Goal: Information Seeking & Learning: Find contact information

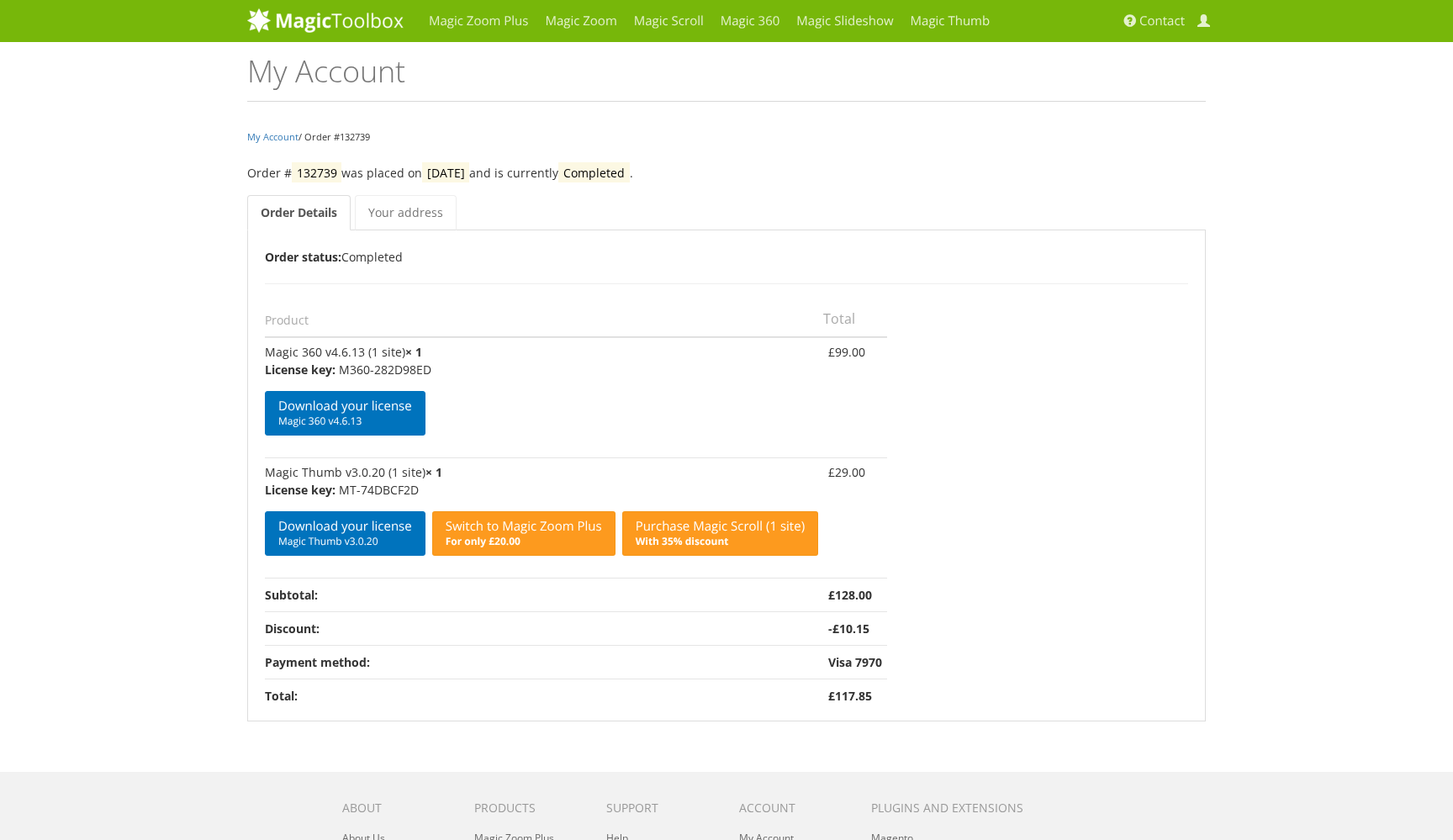
click at [333, 18] on img at bounding box center [325, 20] width 156 height 25
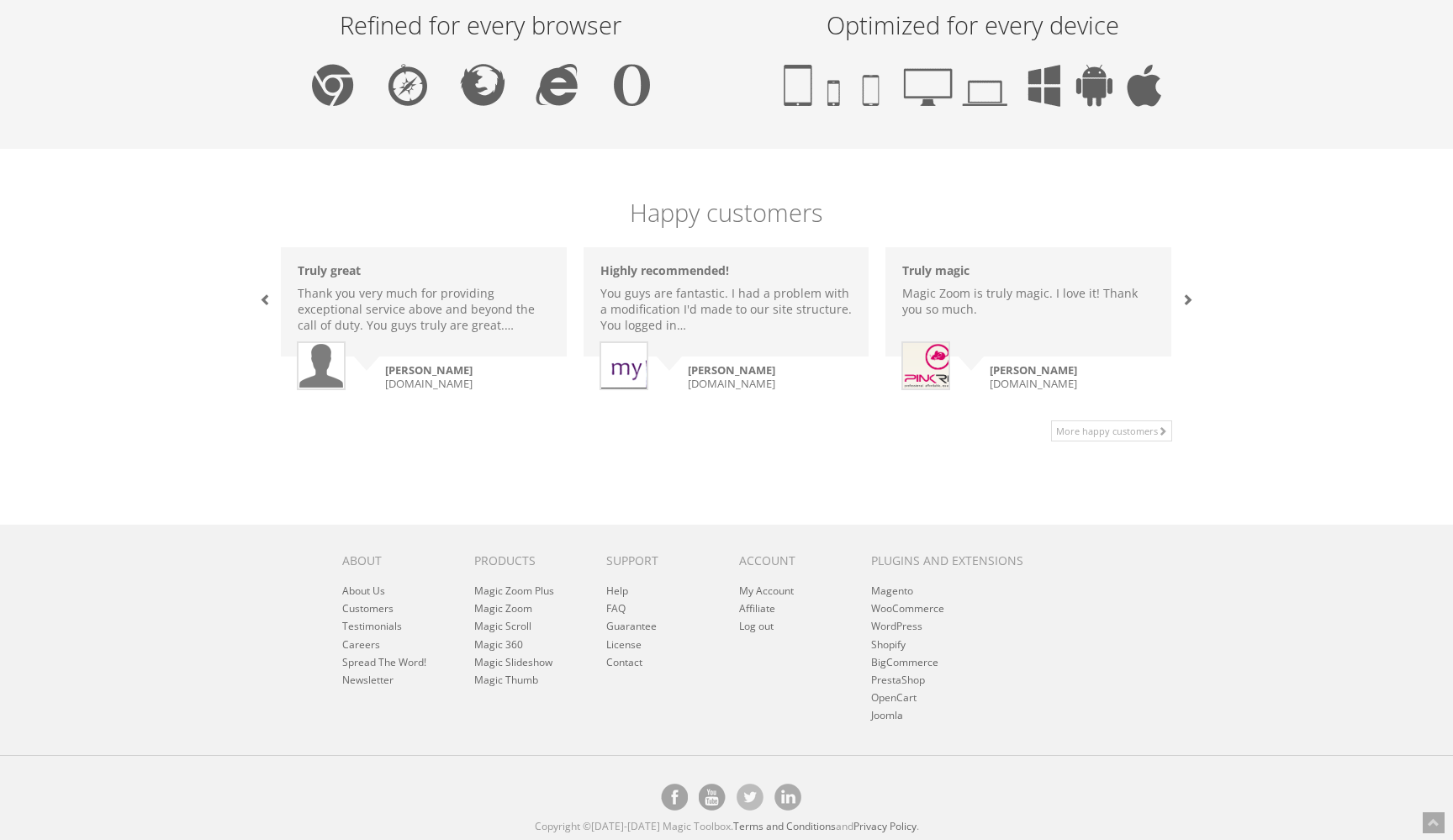
scroll to position [1046, 0]
click at [373, 593] on link "About Us" at bounding box center [363, 590] width 43 height 14
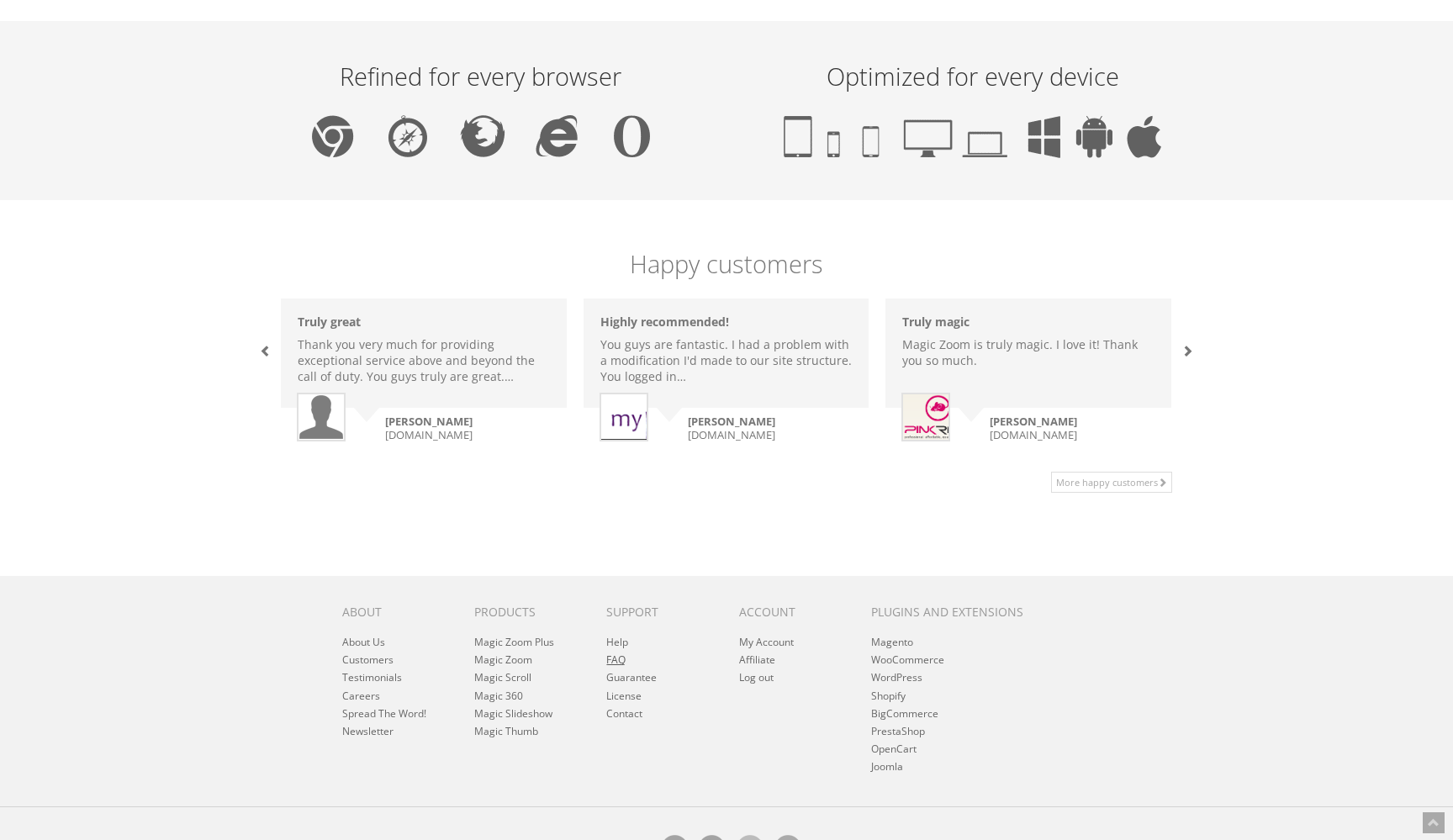
click at [620, 659] on link "FAQ" at bounding box center [616, 659] width 19 height 14
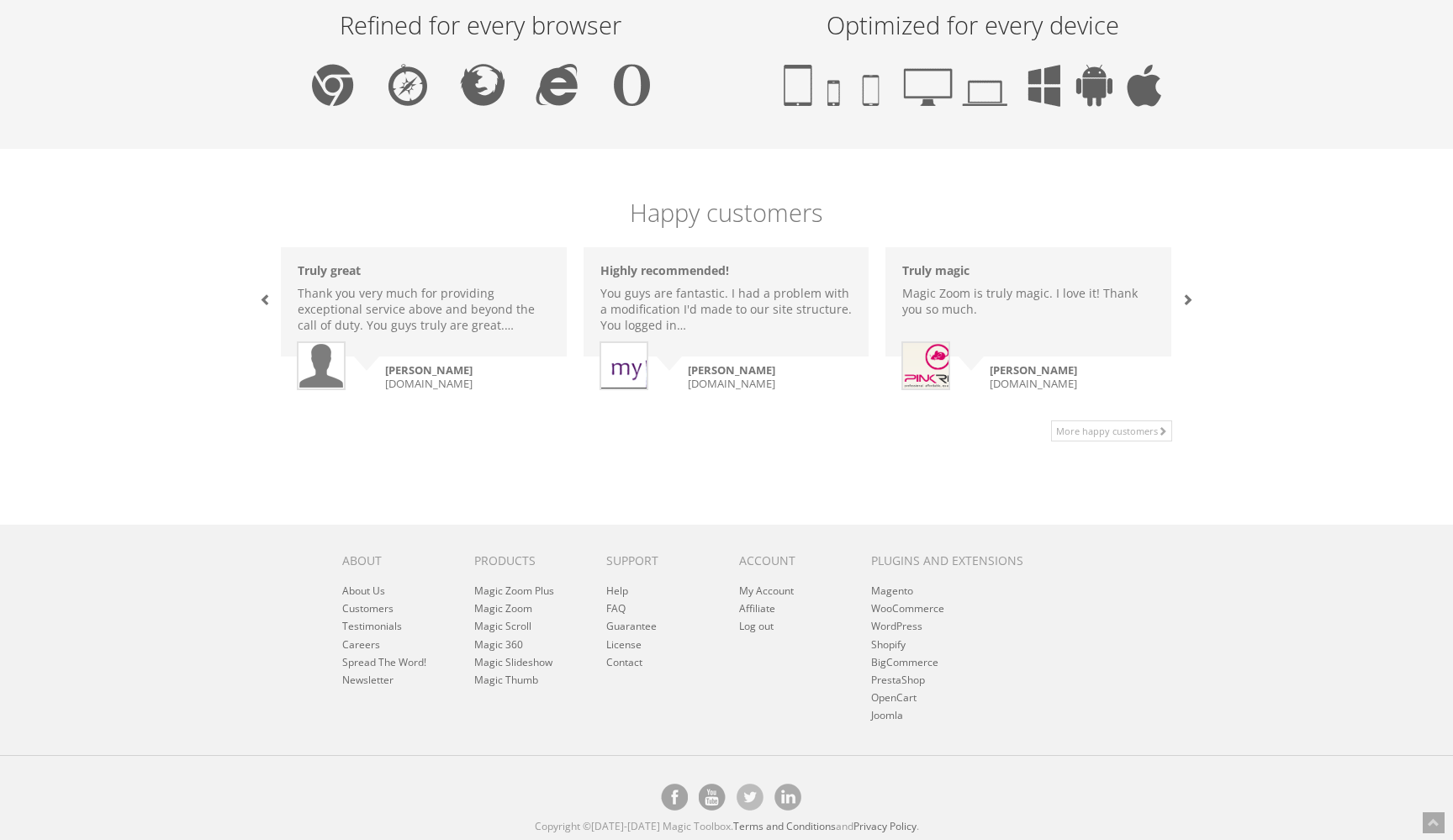
scroll to position [1043, 0]
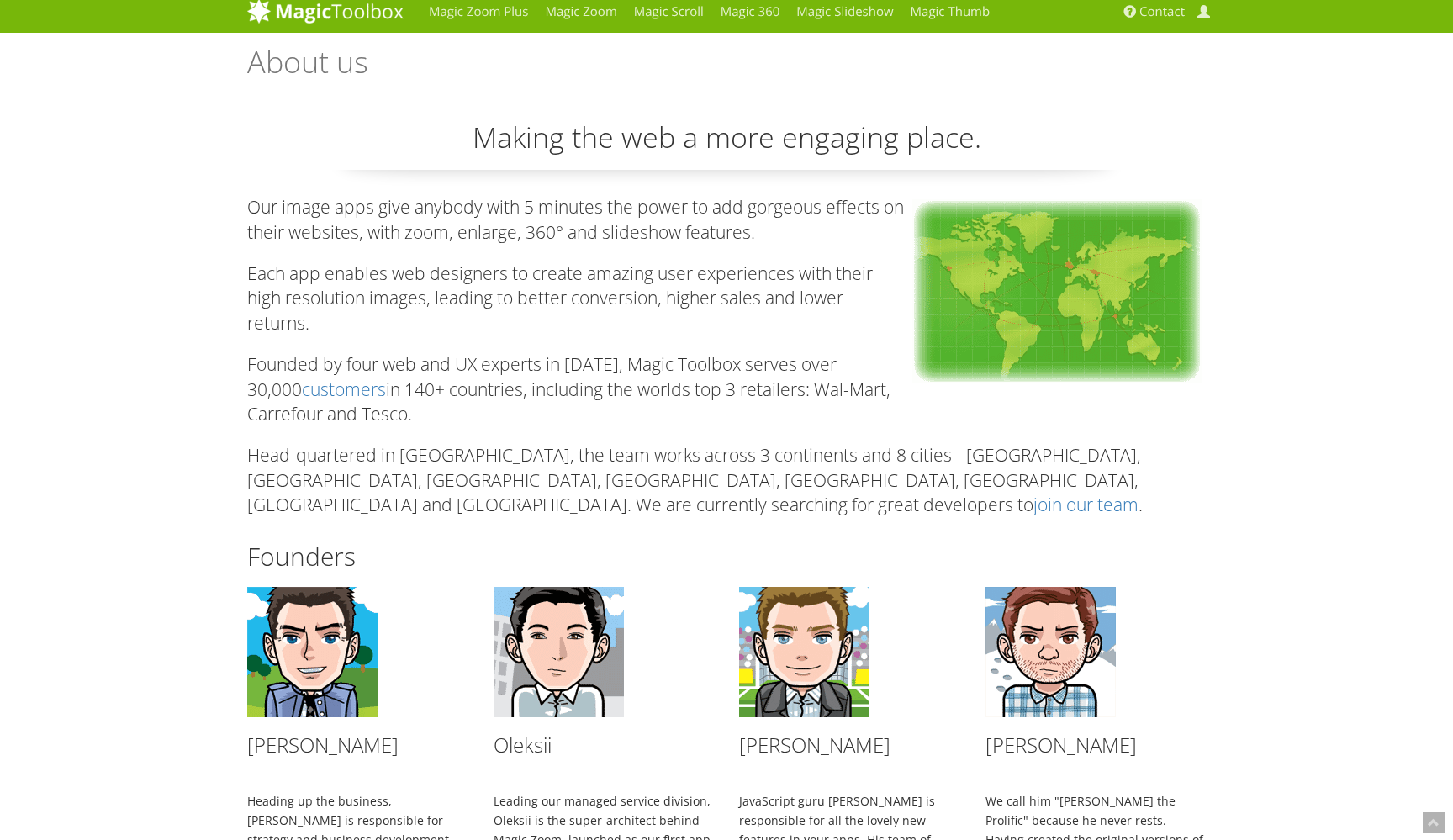
scroll to position [3, 0]
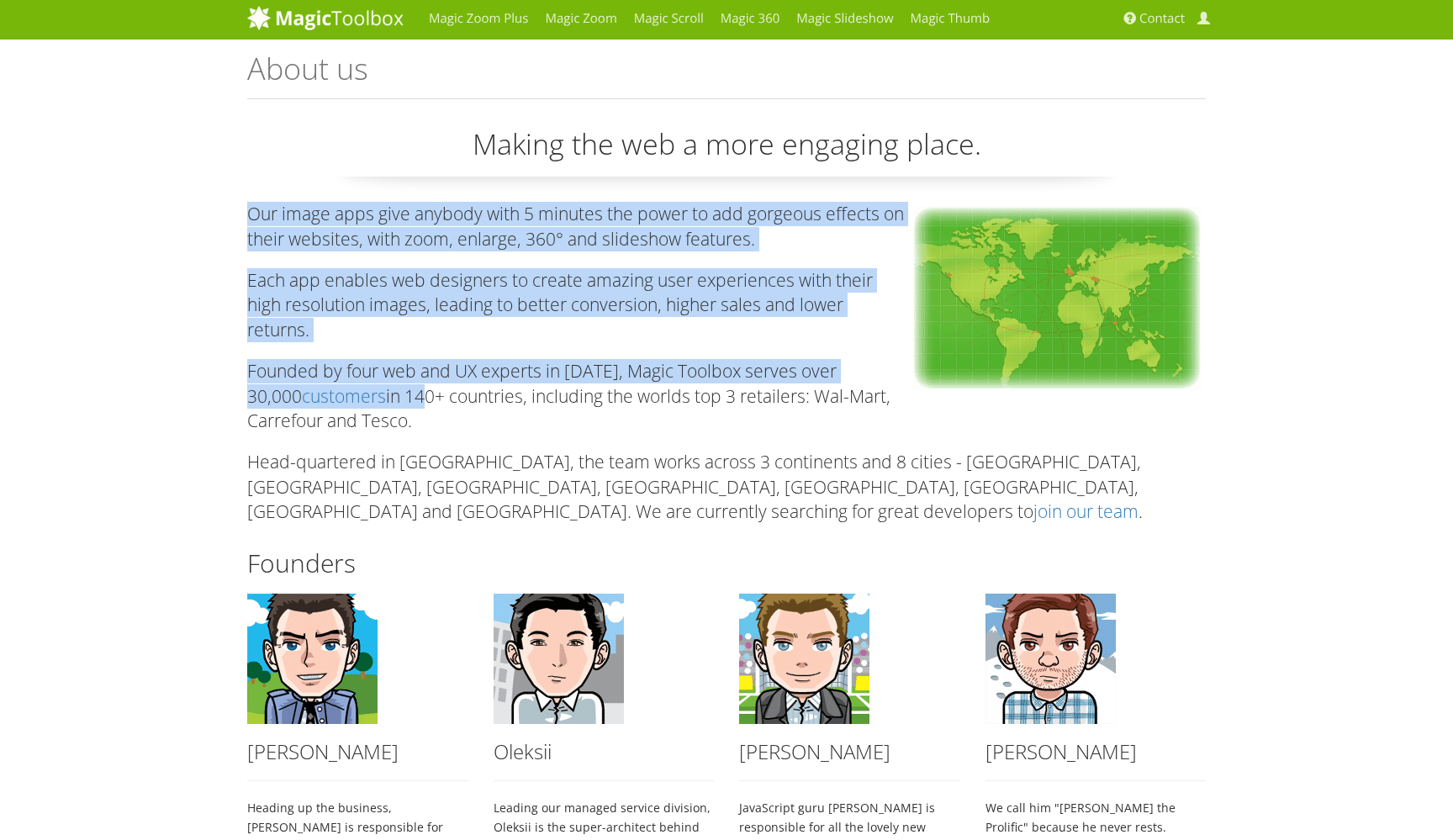
drag, startPoint x: 252, startPoint y: 224, endPoint x: 425, endPoint y: 388, distance: 238.4
click at [425, 388] on div "Making the web a more engaging place. Our image apps give anybody with 5 minute…" at bounding box center [726, 549] width 959 height 848
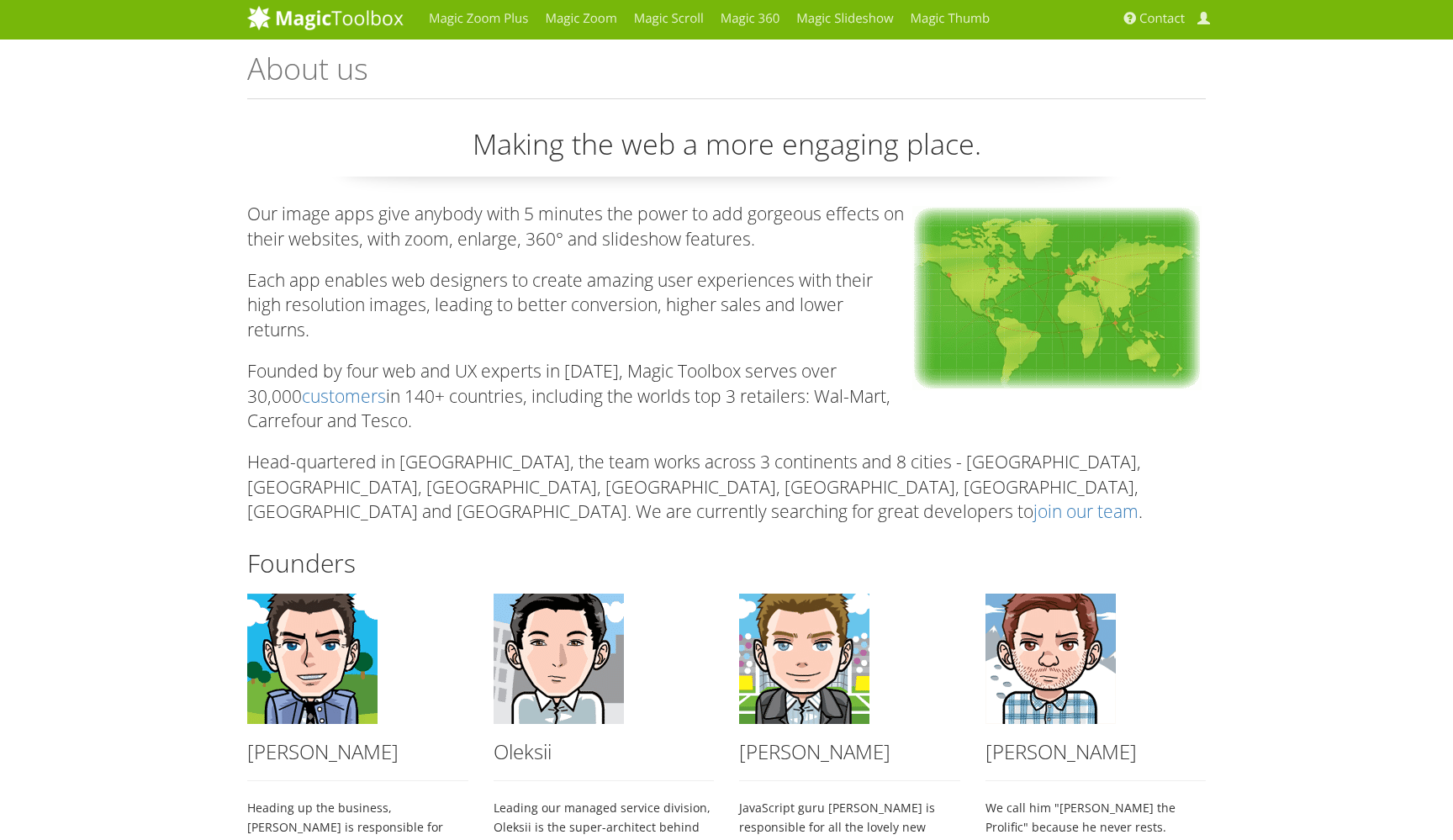
click at [479, 416] on p "Founded by four web and UX experts in January 2006, Magic Toolbox serves over 3…" at bounding box center [726, 396] width 959 height 74
click at [1039, 499] on link "join our team" at bounding box center [1086, 510] width 105 height 24
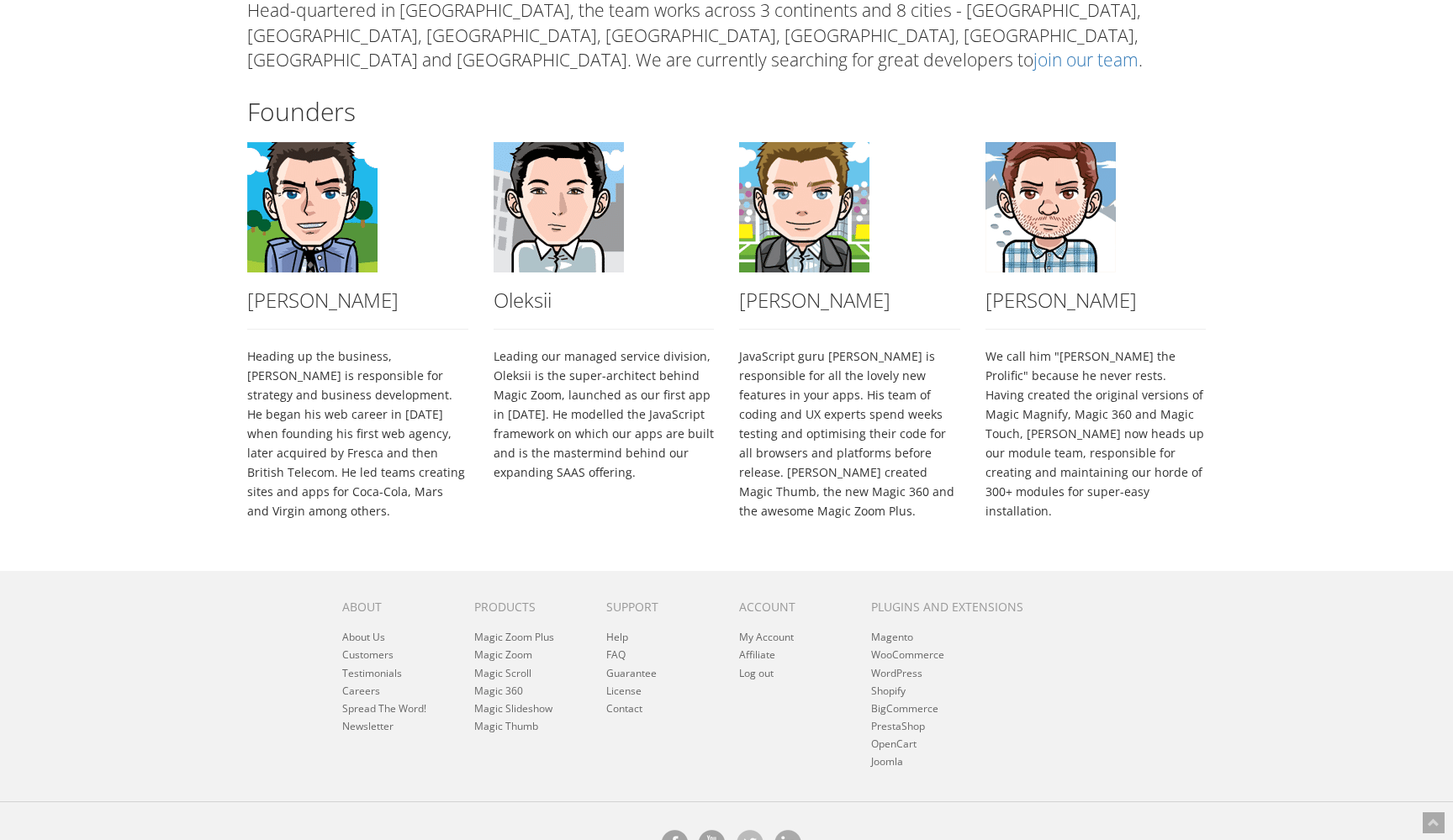
scroll to position [452, 0]
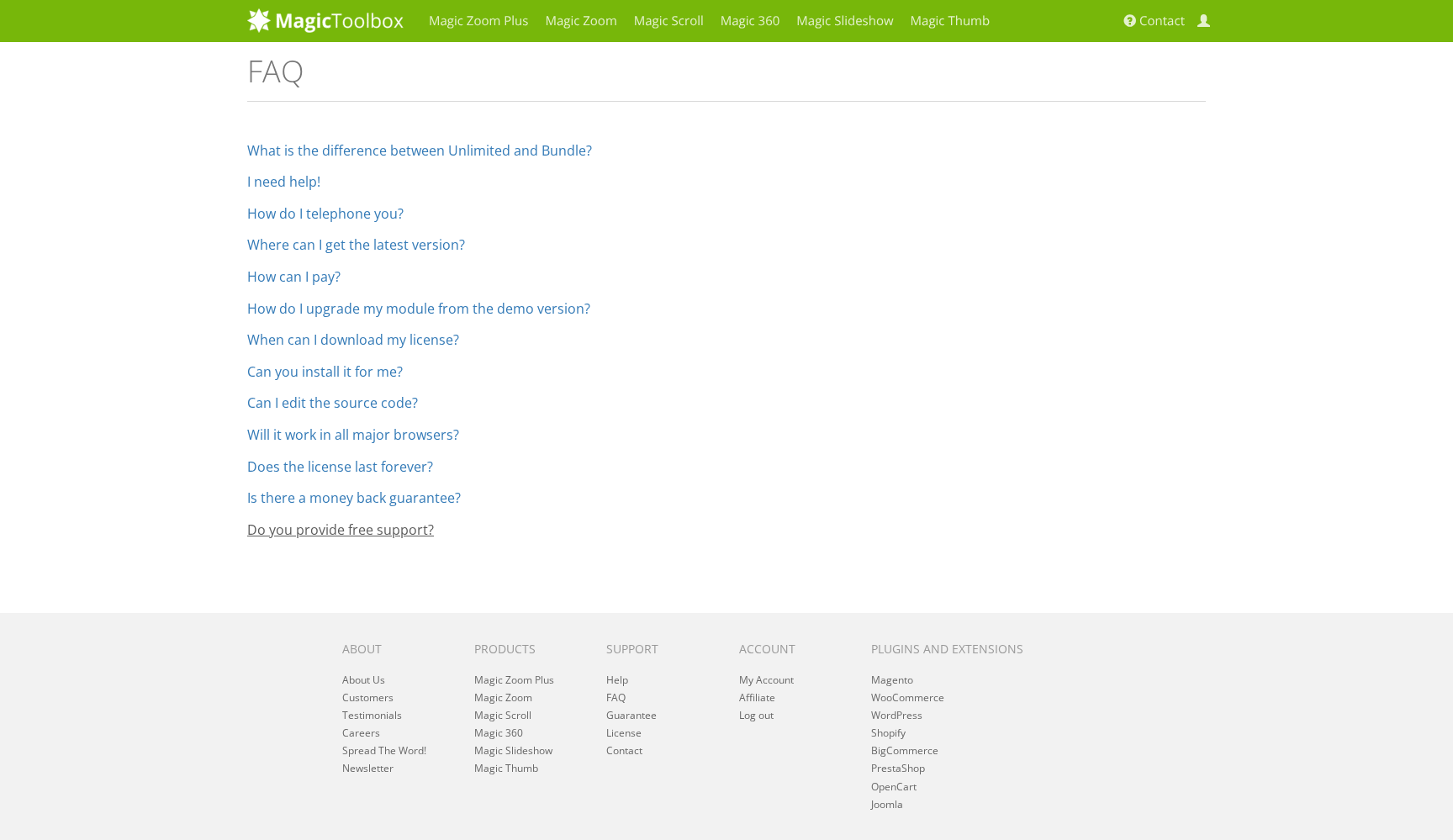
click at [383, 522] on link "Do you provide free support?" at bounding box center [340, 529] width 187 height 18
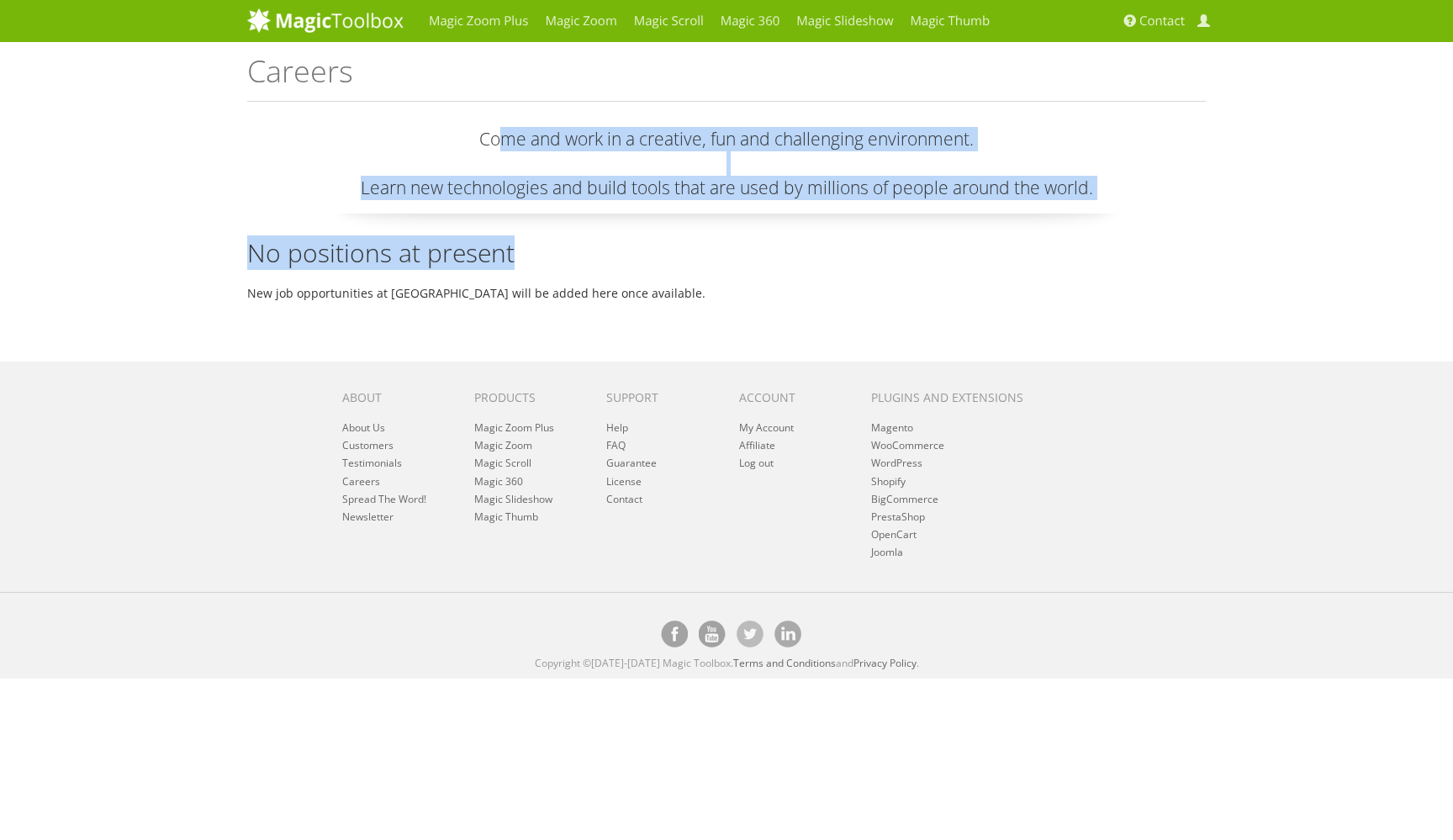
drag, startPoint x: 497, startPoint y: 139, endPoint x: 814, endPoint y: 249, distance: 335.5
click at [814, 249] on div "Come and work in a creative, fun and challenging environment. Learn new technol…" at bounding box center [726, 218] width 959 height 184
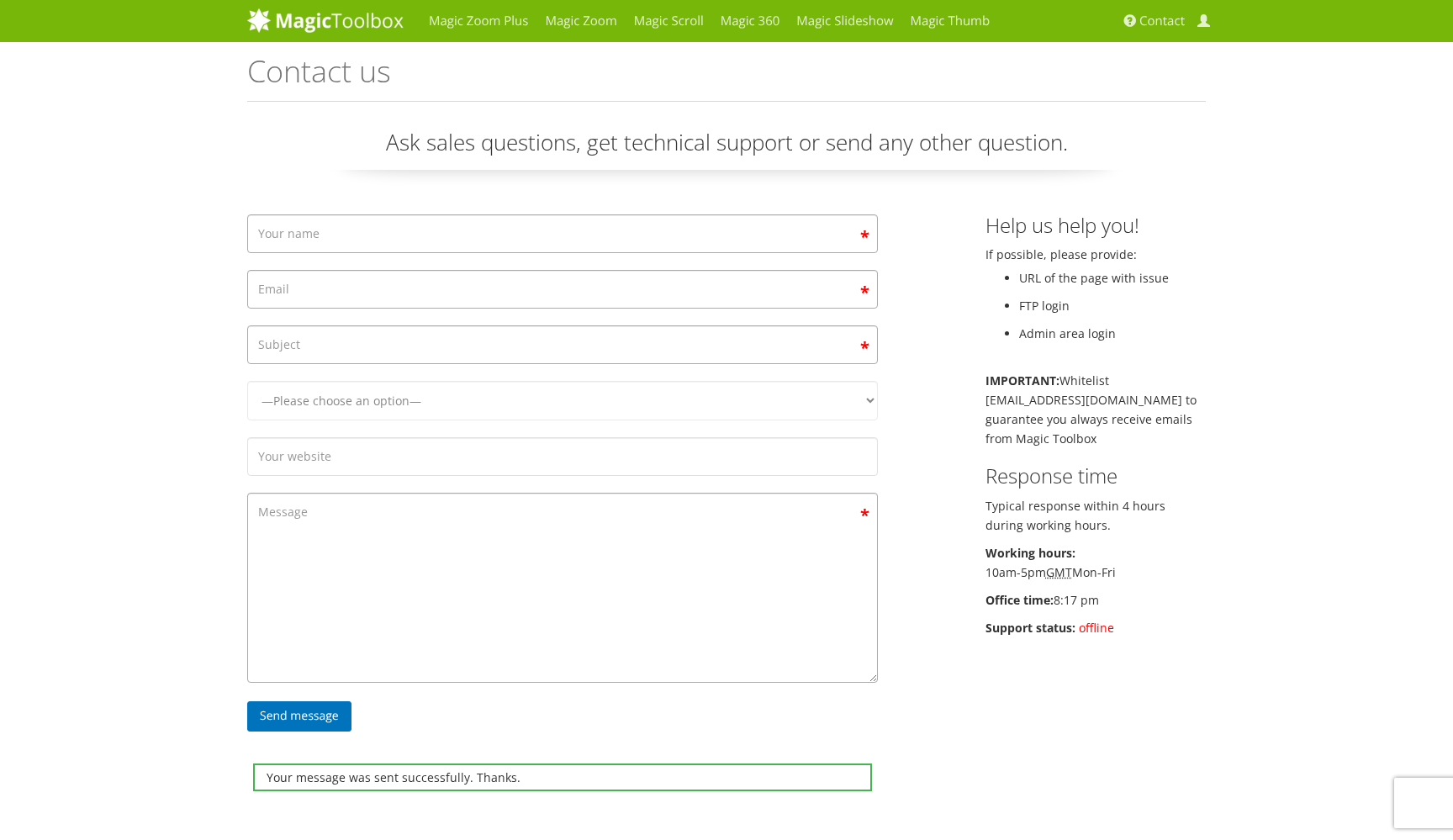
click at [1091, 567] on p "Working hours: 10am-5pm GMT Mon-Fri" at bounding box center [1096, 562] width 221 height 39
copy p "10am-5pm GMT Mon-Fri"
click at [1091, 567] on p "Working hours: 10am-5pm GMT Mon-Fri" at bounding box center [1096, 562] width 221 height 39
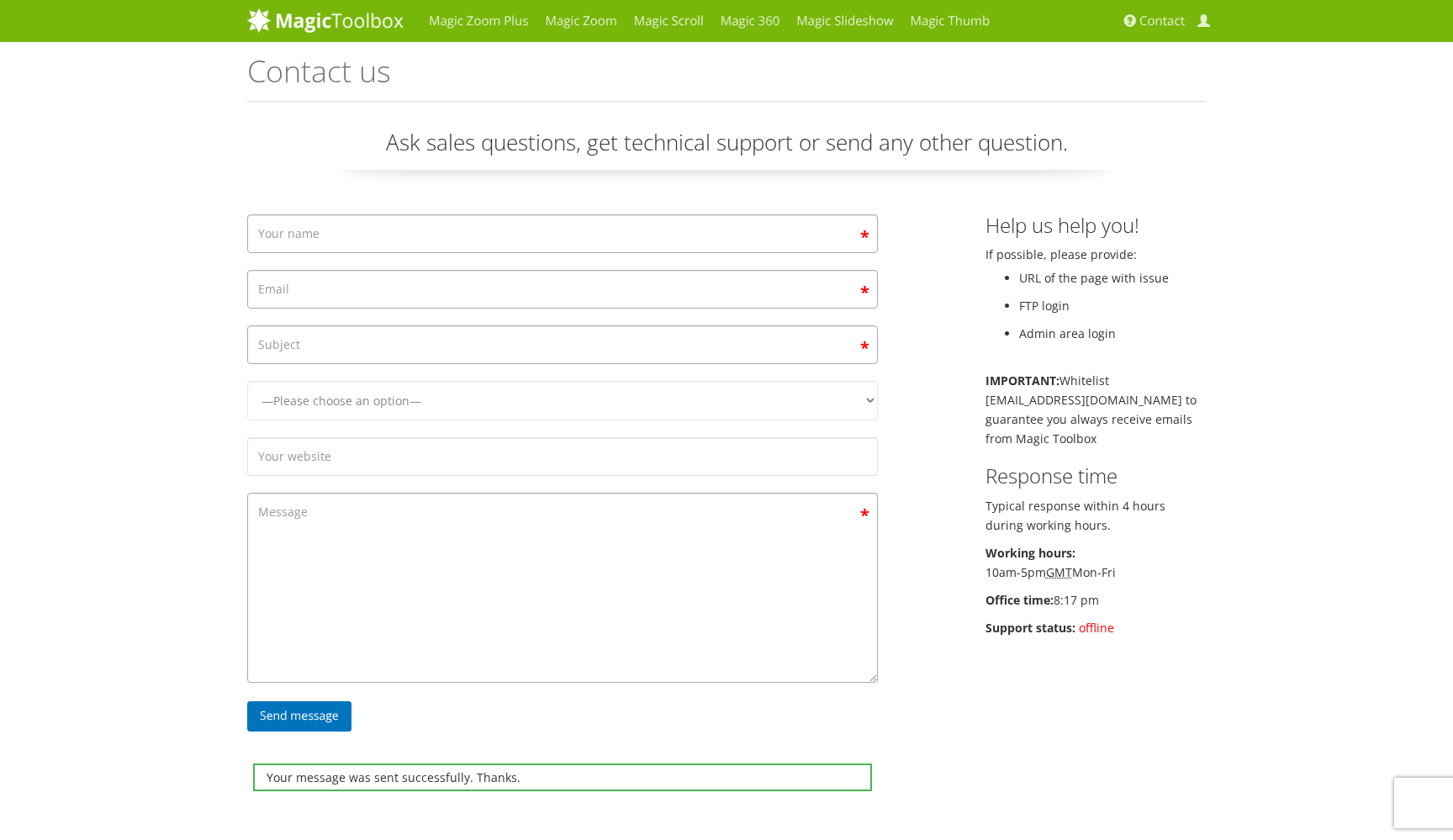
click at [1053, 570] on acronym "GMT" at bounding box center [1059, 571] width 26 height 16
click at [1174, 569] on p "Working hours: 10am-5pm GMT Mon-Fri" at bounding box center [1096, 562] width 221 height 39
